Goal: Navigation & Orientation: Find specific page/section

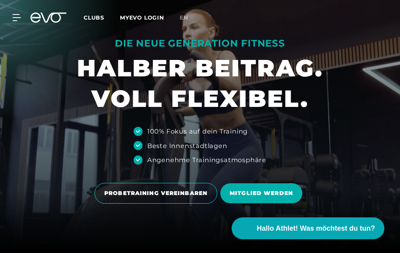
click at [182, 20] on span "en" at bounding box center [184, 17] width 9 height 7
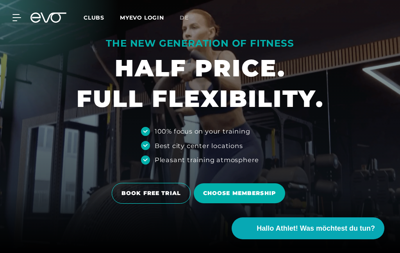
click at [184, 20] on span "de" at bounding box center [184, 17] width 9 height 7
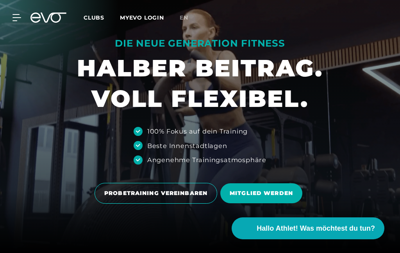
click at [183, 20] on span "en" at bounding box center [184, 17] width 9 height 7
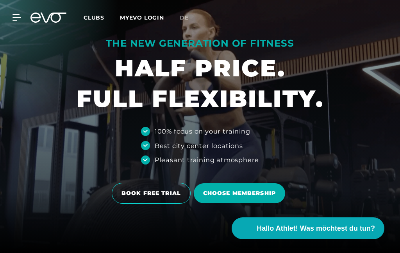
click at [185, 18] on span "de" at bounding box center [184, 17] width 9 height 7
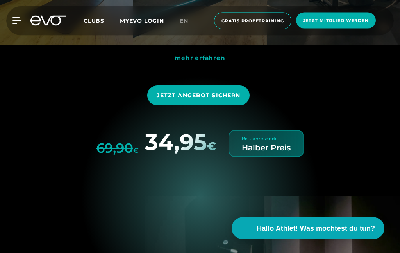
scroll to position [2388, 0]
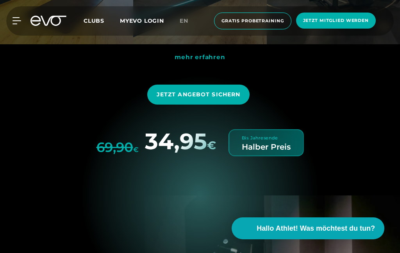
click at [181, 23] on span "en" at bounding box center [184, 20] width 9 height 7
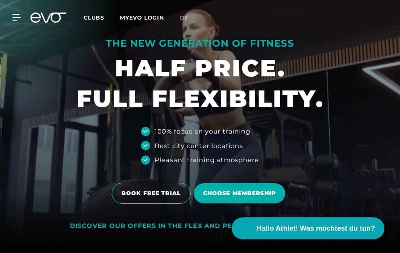
click at [12, 19] on div at bounding box center [12, 17] width 18 height 7
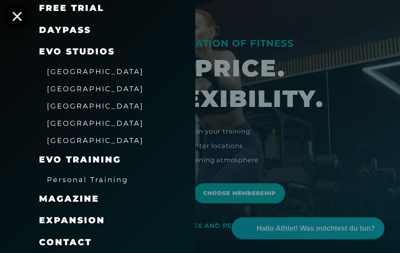
click at [19, 18] on icon at bounding box center [17, 16] width 9 height 9
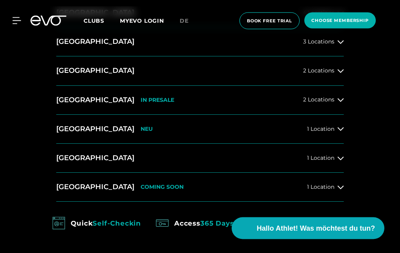
scroll to position [333, 0]
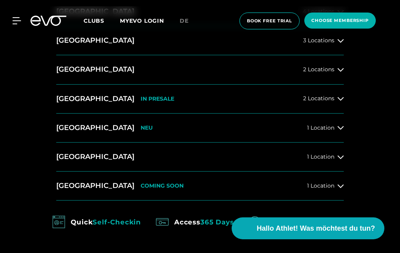
click at [187, 23] on span "de" at bounding box center [184, 20] width 9 height 7
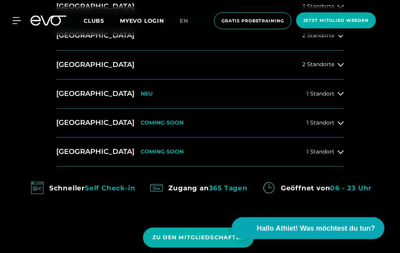
scroll to position [359, 0]
click at [342, 166] on button "[GEOGRAPHIC_DATA] COMING SOON 1 Standort" at bounding box center [200, 151] width 288 height 29
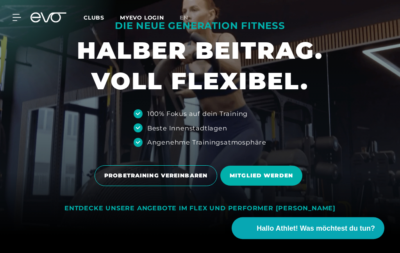
scroll to position [0, 0]
